Goal: Task Accomplishment & Management: Use online tool/utility

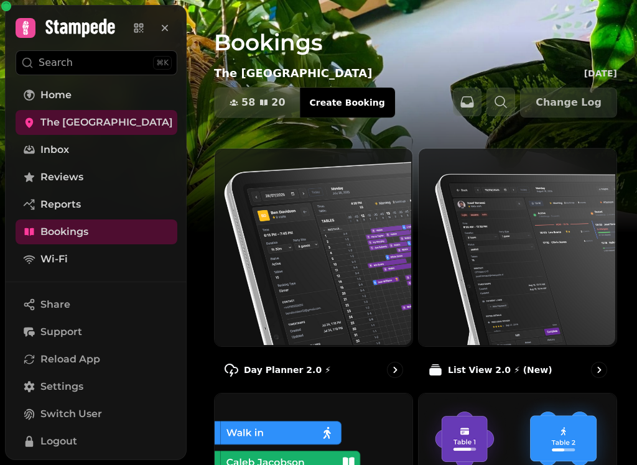
click at [279, 267] on img at bounding box center [312, 246] width 198 height 198
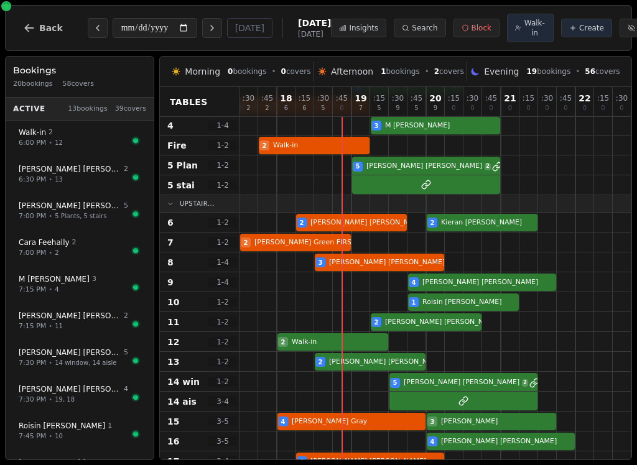
scroll to position [58, 0]
select select "****"
select select "*"
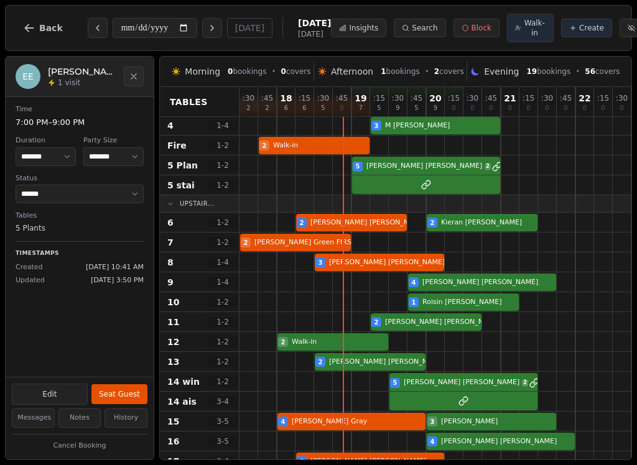
click at [128, 391] on button "Seat Guest" at bounding box center [119, 394] width 56 height 20
click at [119, 397] on button "Seat Guest" at bounding box center [119, 394] width 56 height 20
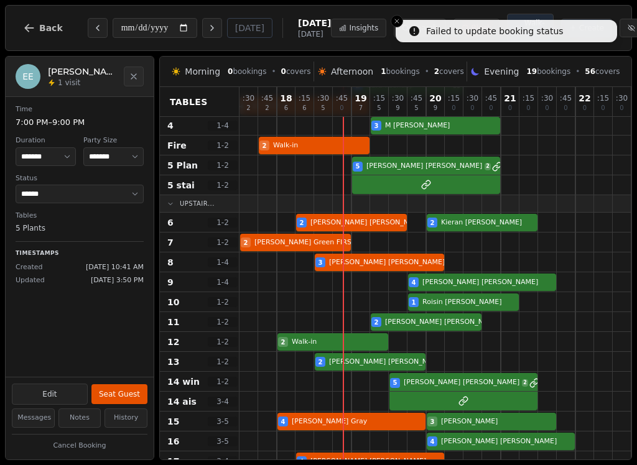
click at [130, 392] on button "Seat Guest" at bounding box center [119, 394] width 56 height 20
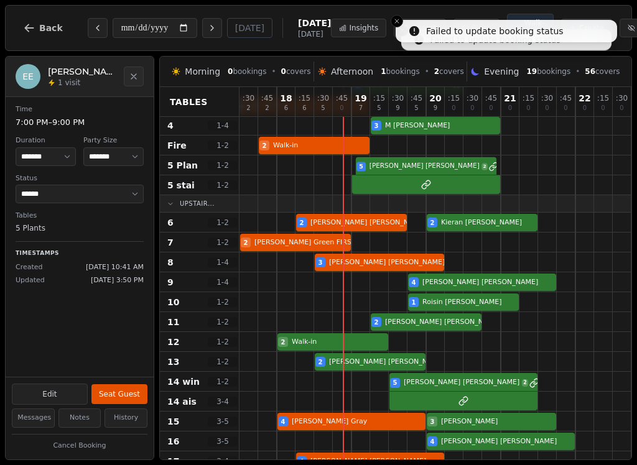
click at [399, 172] on div "5 [PERSON_NAME] 2" at bounding box center [453, 166] width 429 height 20
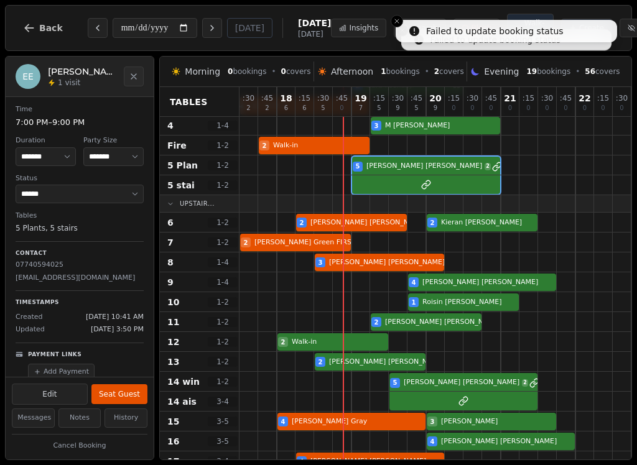
click at [120, 398] on button "Seat Guest" at bounding box center [119, 394] width 56 height 20
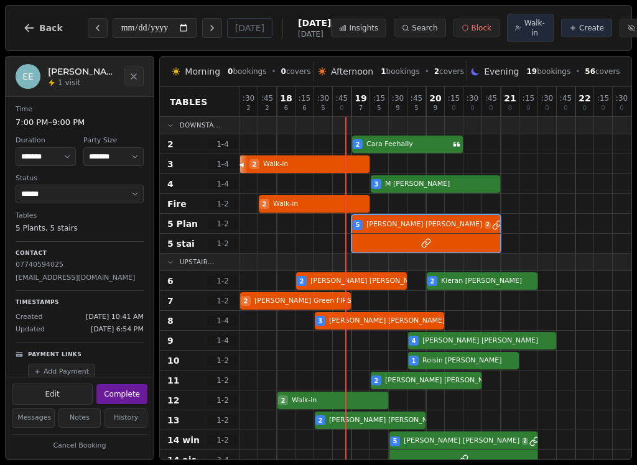
scroll to position [0, 0]
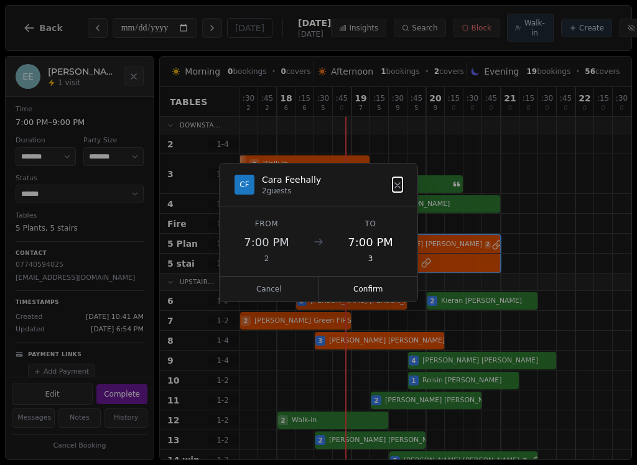
click at [383, 290] on button "Confirm" at bounding box center [368, 289] width 99 height 25
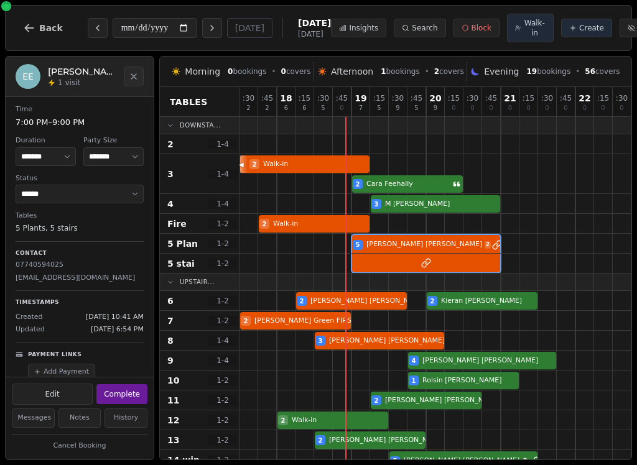
click at [384, 142] on div at bounding box center [379, 143] width 19 height 19
click at [365, 147] on div at bounding box center [361, 144] width 18 height 18
click at [507, 34] on button "Walk-in" at bounding box center [530, 28] width 47 height 29
select select "****"
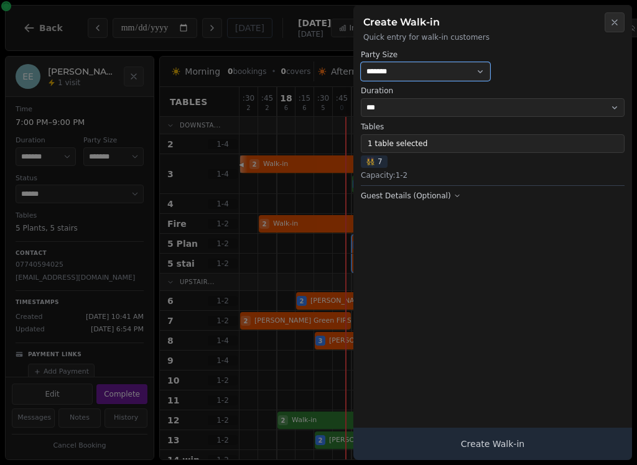
click at [428, 65] on select "* ***** * ****** * ****** * ****** * ****** * ****** * ****** * ****** * ******…" at bounding box center [425, 71] width 129 height 19
click at [421, 62] on select "* ***** * ****** * ****** * ****** * ****** * ****** * ****** * ****** * ******…" at bounding box center [425, 71] width 129 height 19
select select "*"
click at [539, 445] on button "Create Walk-in" at bounding box center [492, 444] width 279 height 32
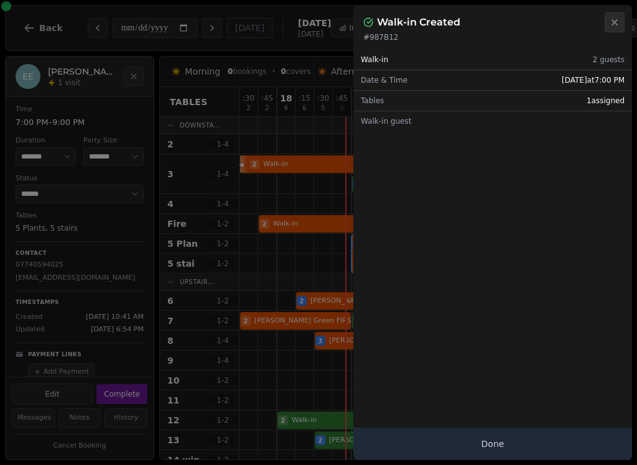
click at [491, 452] on button "Done" at bounding box center [492, 444] width 279 height 32
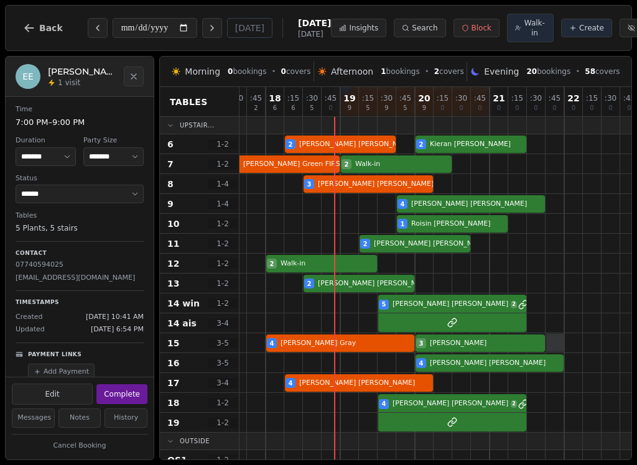
scroll to position [179, 5]
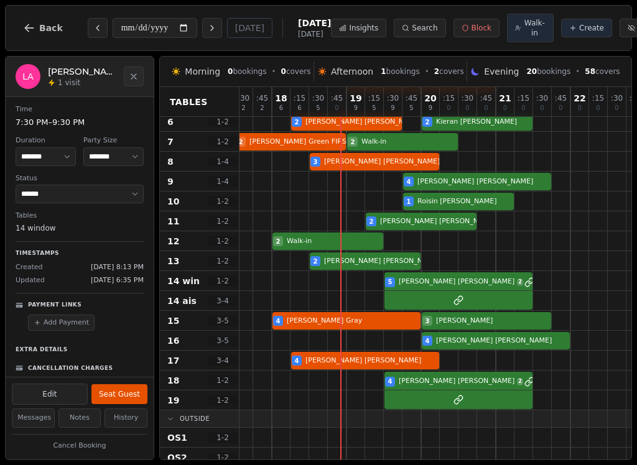
click at [447, 289] on div "5 [PERSON_NAME] 2" at bounding box center [449, 281] width 429 height 20
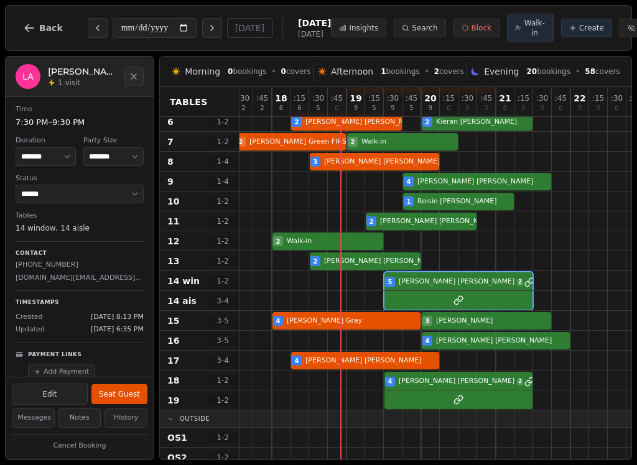
click at [125, 393] on button "Seat Guest" at bounding box center [119, 394] width 56 height 20
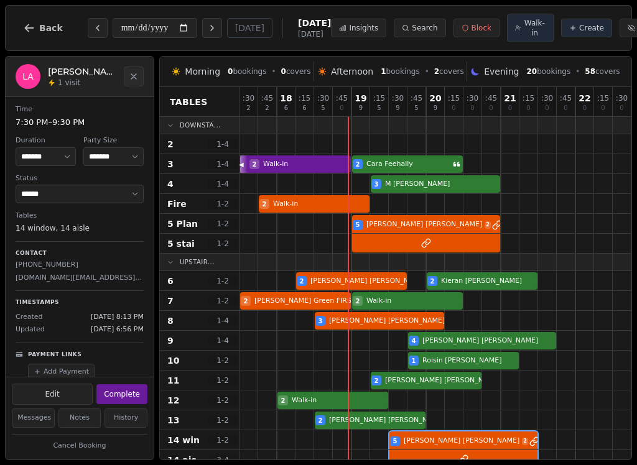
scroll to position [0, 0]
click at [366, 144] on div at bounding box center [360, 143] width 19 height 19
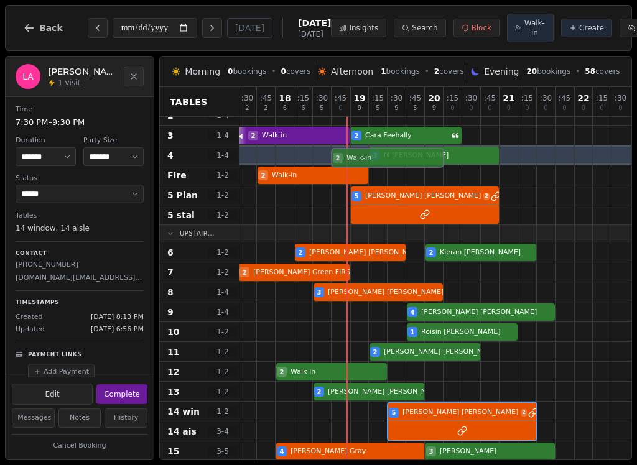
scroll to position [0, 1]
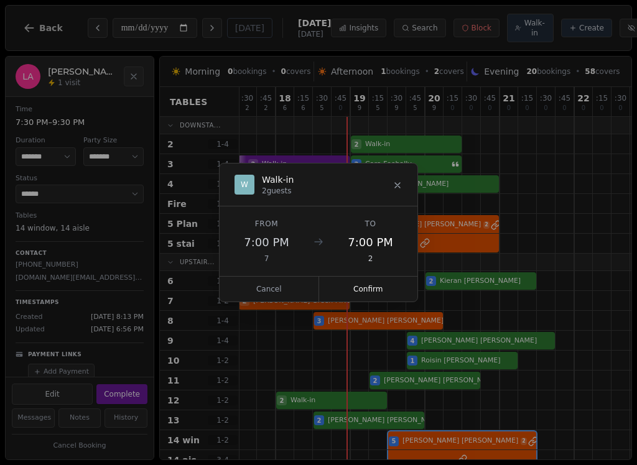
click at [385, 282] on button "Confirm" at bounding box center [368, 289] width 99 height 25
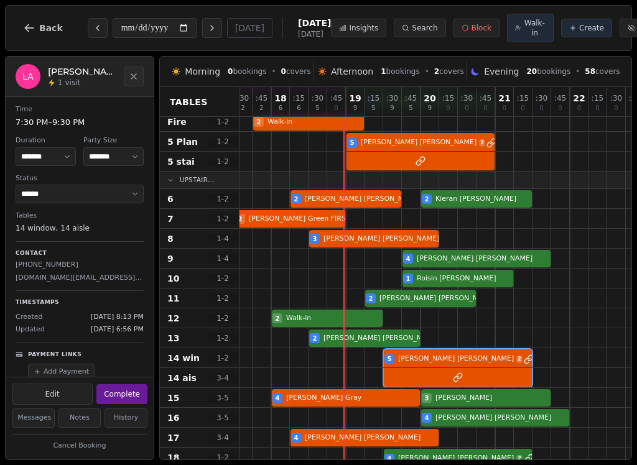
scroll to position [81, 4]
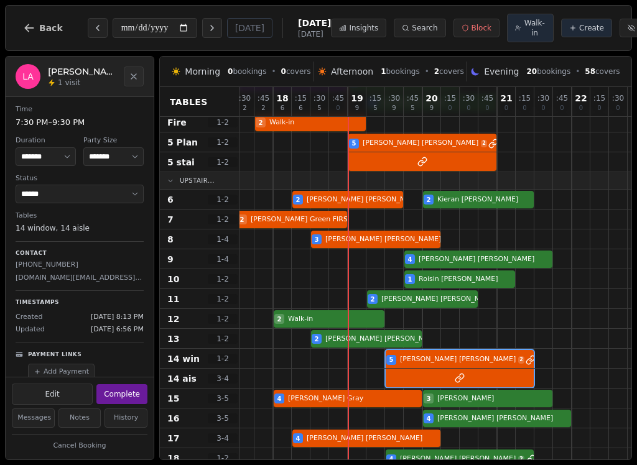
click at [104, 451] on button "Cancel Booking" at bounding box center [80, 447] width 136 height 16
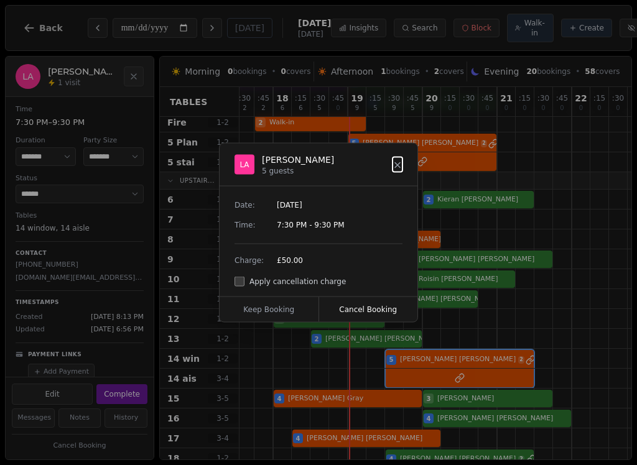
click at [406, 157] on div "LA [PERSON_NAME] 5 guests" at bounding box center [319, 165] width 198 height 43
click at [397, 170] on icon at bounding box center [398, 165] width 10 height 10
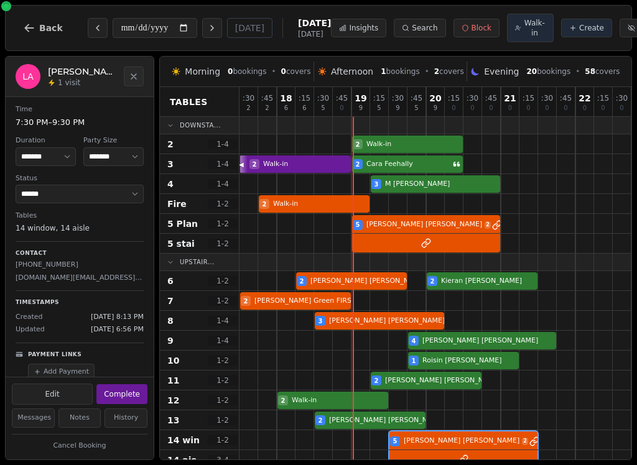
scroll to position [0, 0]
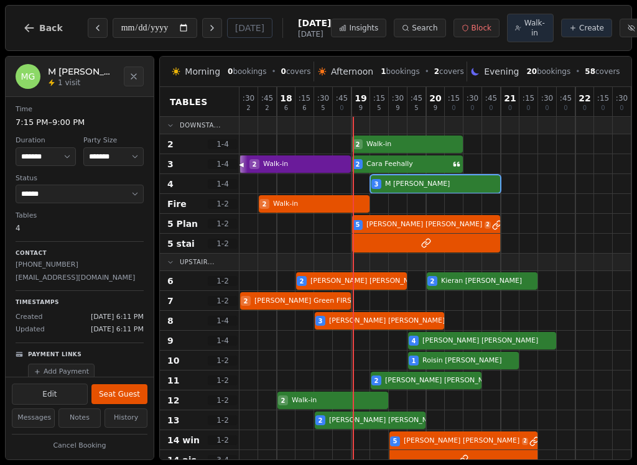
click at [411, 189] on div "3 M [PERSON_NAME]" at bounding box center [453, 184] width 429 height 20
click at [125, 396] on button "Seat Guest" at bounding box center [119, 394] width 56 height 20
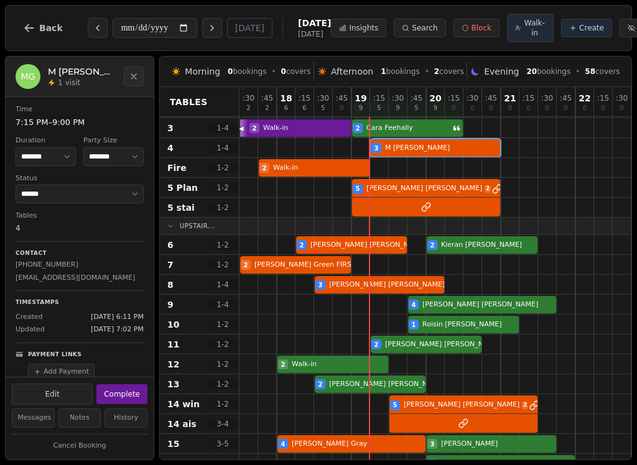
scroll to position [36, 0]
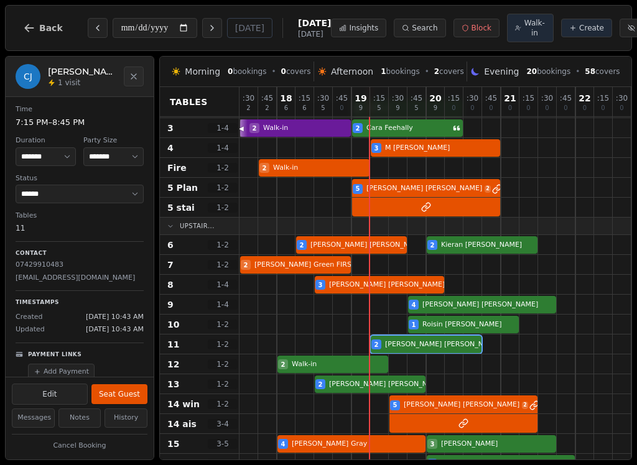
click at [417, 350] on div "2 [PERSON_NAME]" at bounding box center [453, 345] width 429 height 20
click at [129, 394] on button "Seat Guest" at bounding box center [119, 394] width 56 height 20
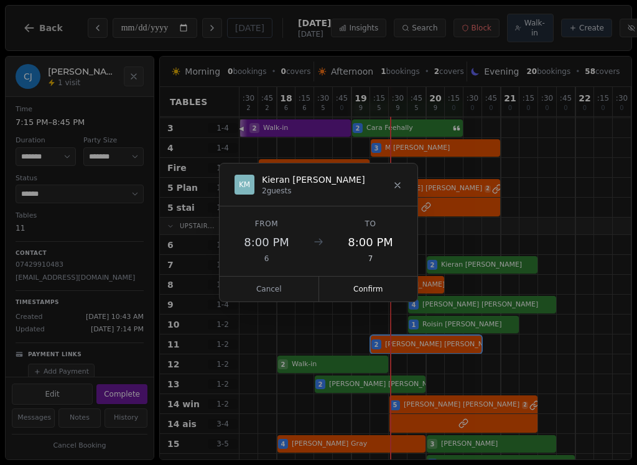
click at [373, 294] on button "Confirm" at bounding box center [368, 289] width 99 height 25
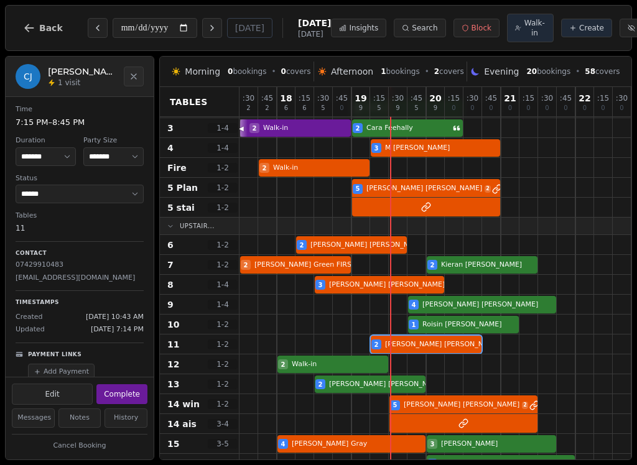
click at [132, 398] on button "Complete" at bounding box center [121, 394] width 51 height 20
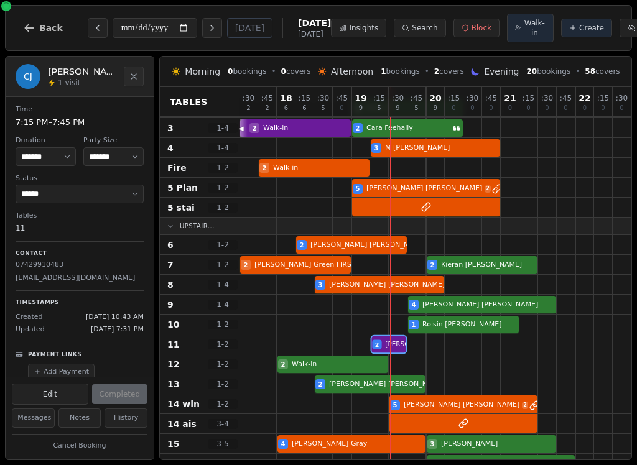
click at [382, 354] on div at bounding box center [379, 344] width 19 height 19
click at [458, 271] on div "2 [PERSON_NAME] FIRST TABLE 2 [PERSON_NAME]" at bounding box center [453, 265] width 429 height 20
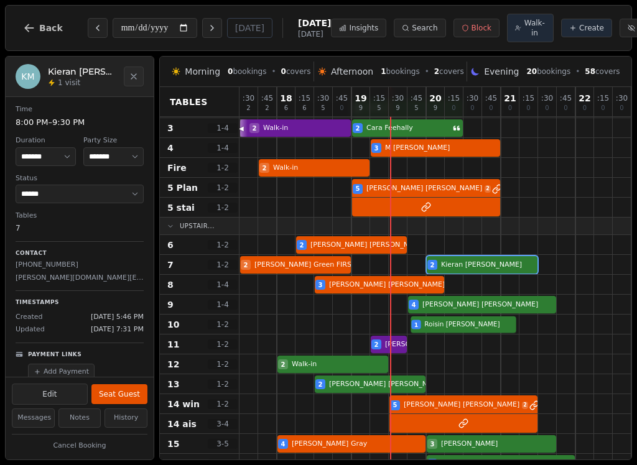
click at [447, 331] on div "1 [PERSON_NAME]" at bounding box center [453, 325] width 429 height 20
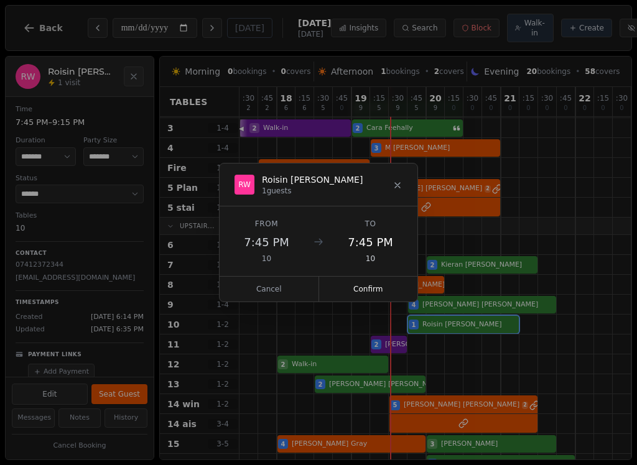
click at [394, 188] on icon at bounding box center [398, 185] width 10 height 10
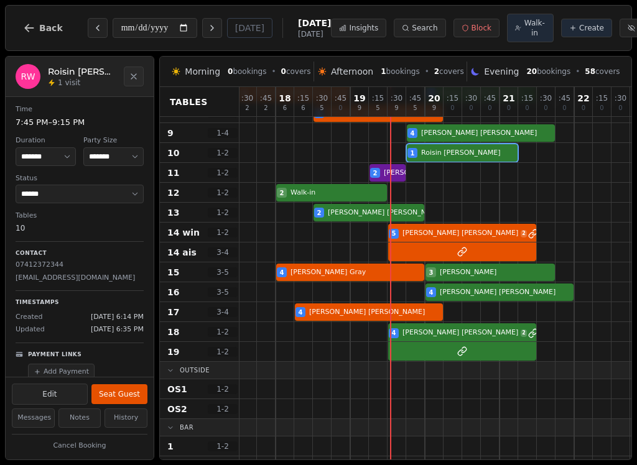
scroll to position [202, 1]
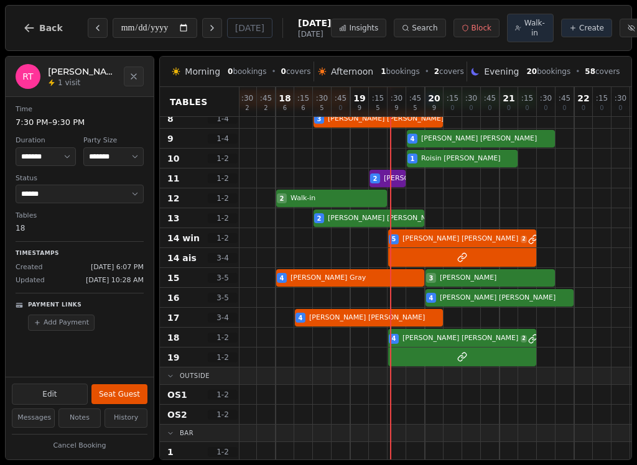
click at [445, 347] on div "4 [PERSON_NAME] 2" at bounding box center [452, 338] width 429 height 20
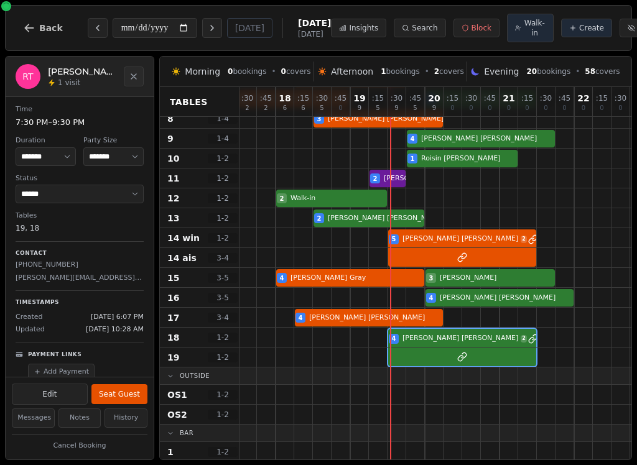
click at [125, 386] on button "Seat Guest" at bounding box center [119, 394] width 56 height 20
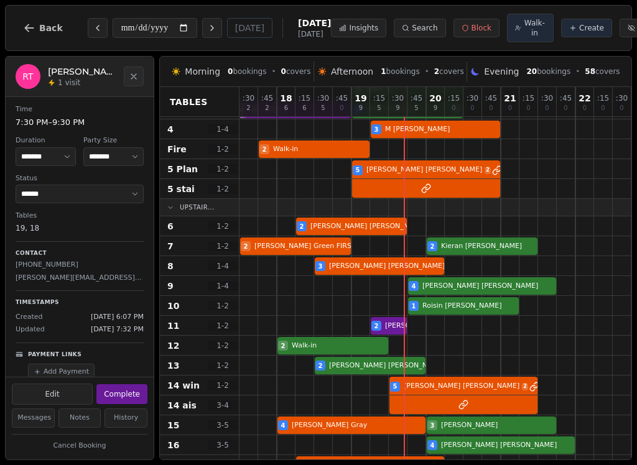
scroll to position [56, 0]
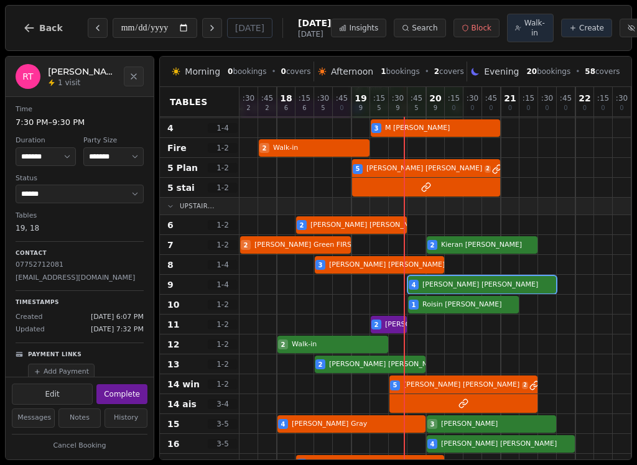
click at [486, 289] on div "4 [PERSON_NAME]" at bounding box center [453, 285] width 429 height 20
click at [118, 396] on button "Seat Guest" at bounding box center [119, 394] width 56 height 20
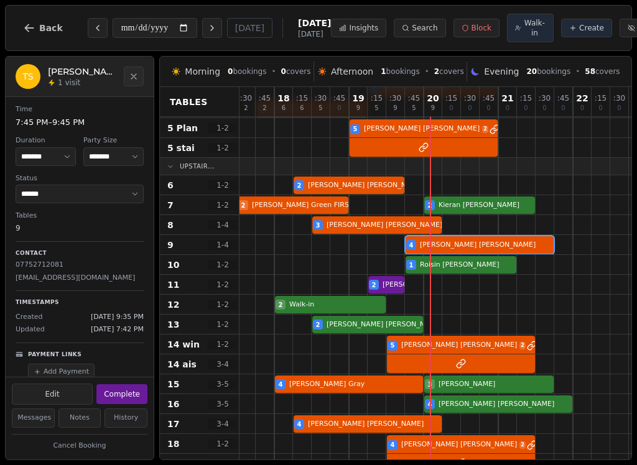
scroll to position [95, 4]
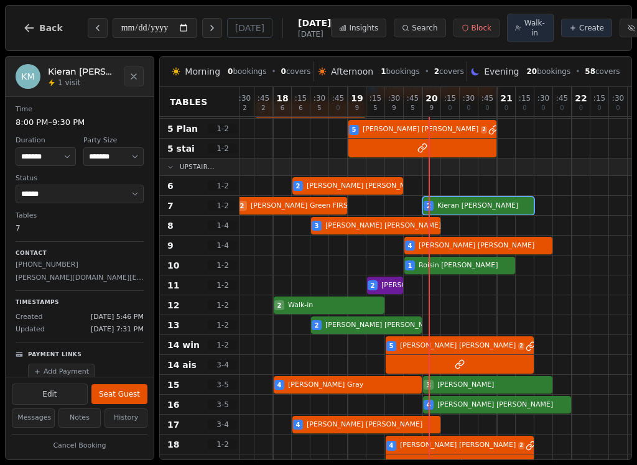
click at [482, 213] on div "2 [PERSON_NAME] FIRST TABLE 2 [PERSON_NAME]" at bounding box center [450, 206] width 429 height 20
click at [124, 394] on button "Seat Guest" at bounding box center [119, 394] width 56 height 20
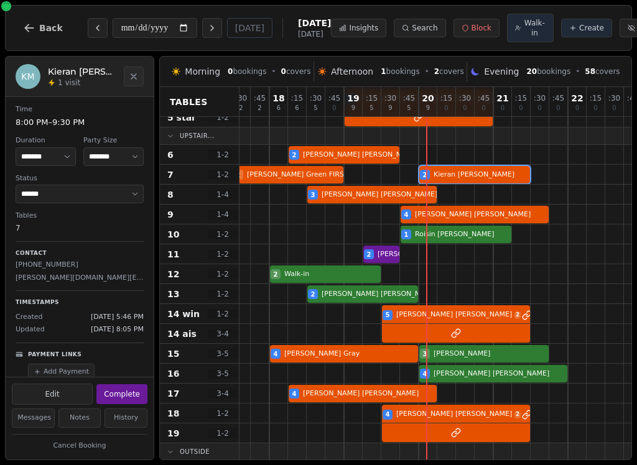
scroll to position [133, 9]
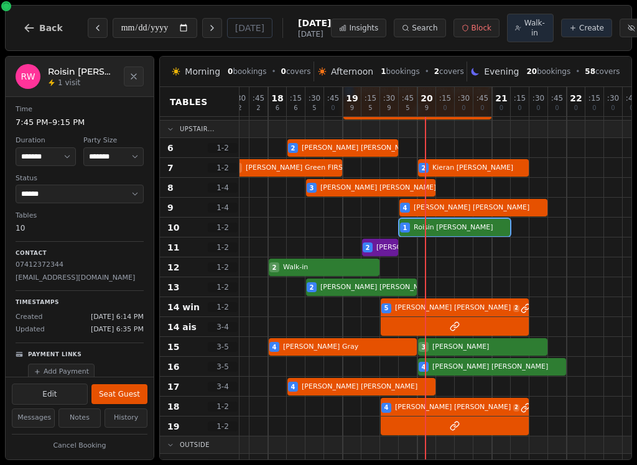
click at [472, 237] on div at bounding box center [464, 227] width 19 height 19
click at [125, 393] on button "Seat Guest" at bounding box center [119, 394] width 56 height 20
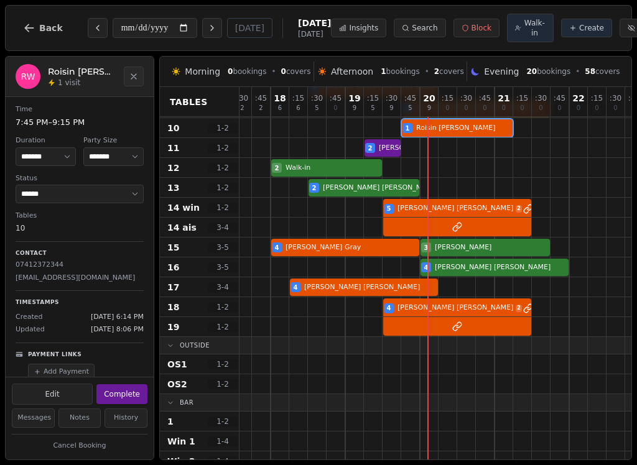
scroll to position [232, 6]
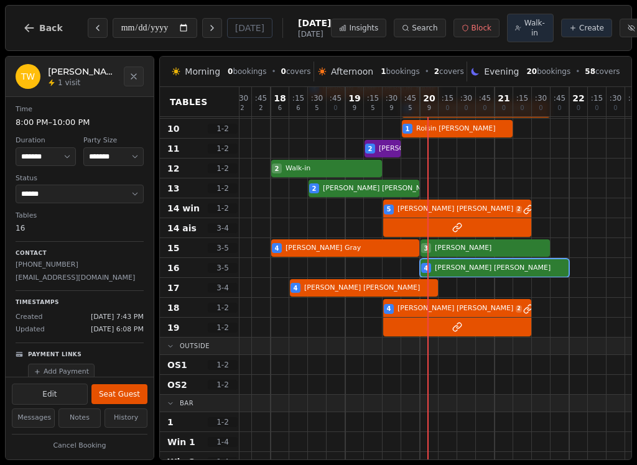
click at [488, 274] on div "4 [PERSON_NAME]" at bounding box center [447, 268] width 429 height 20
click at [137, 398] on button "Seat Guest" at bounding box center [119, 394] width 56 height 20
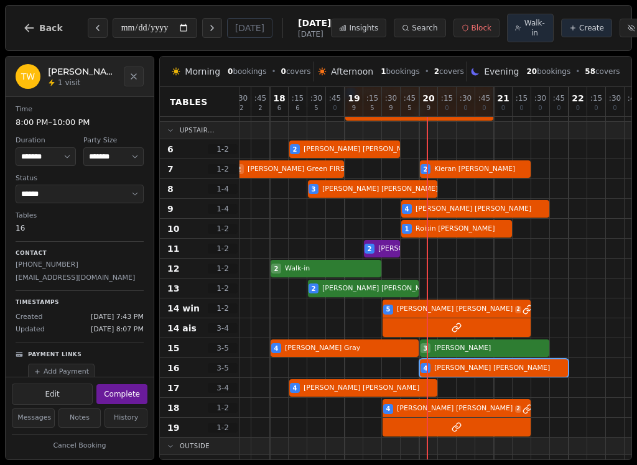
scroll to position [220, 0]
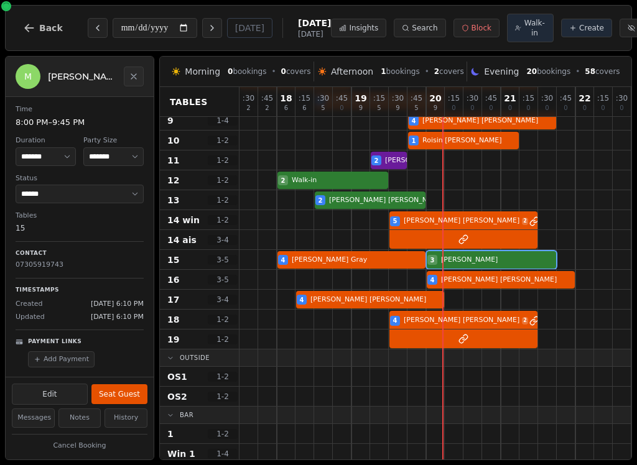
click at [484, 253] on div at bounding box center [491, 259] width 19 height 19
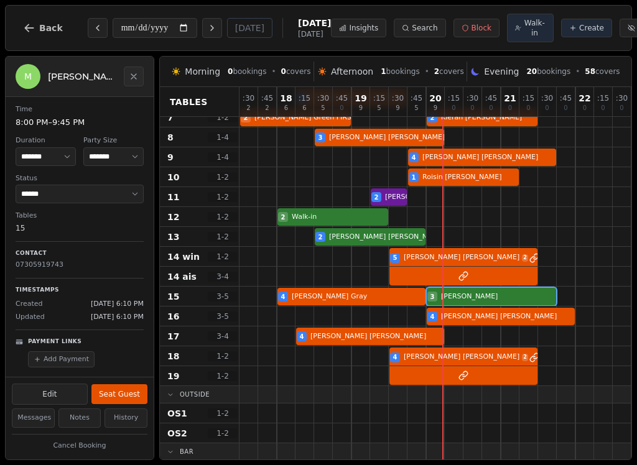
scroll to position [0, -538]
